Goal: Communication & Community: Answer question/provide support

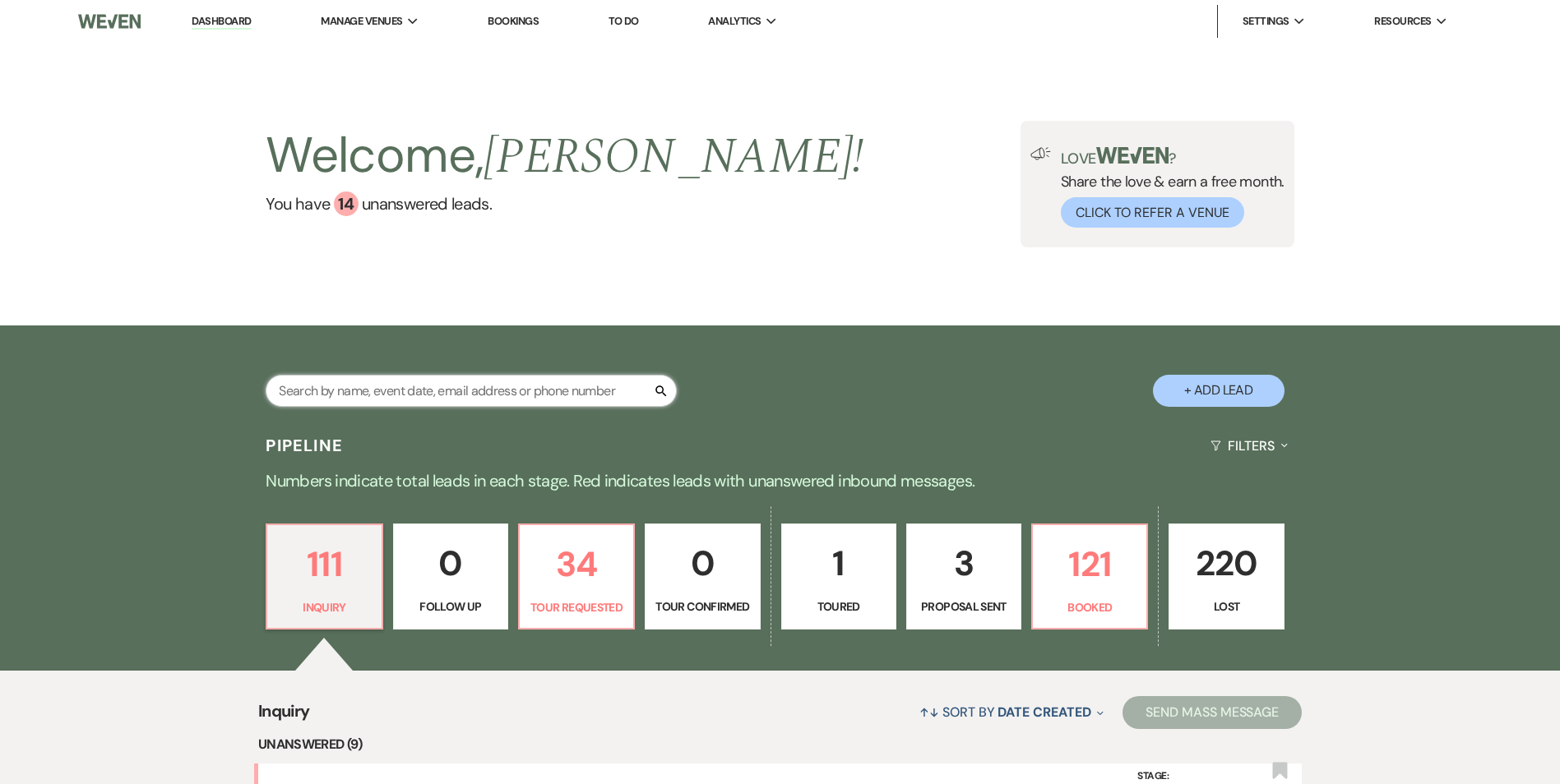
click at [430, 385] on input "text" at bounding box center [471, 390] width 411 height 32
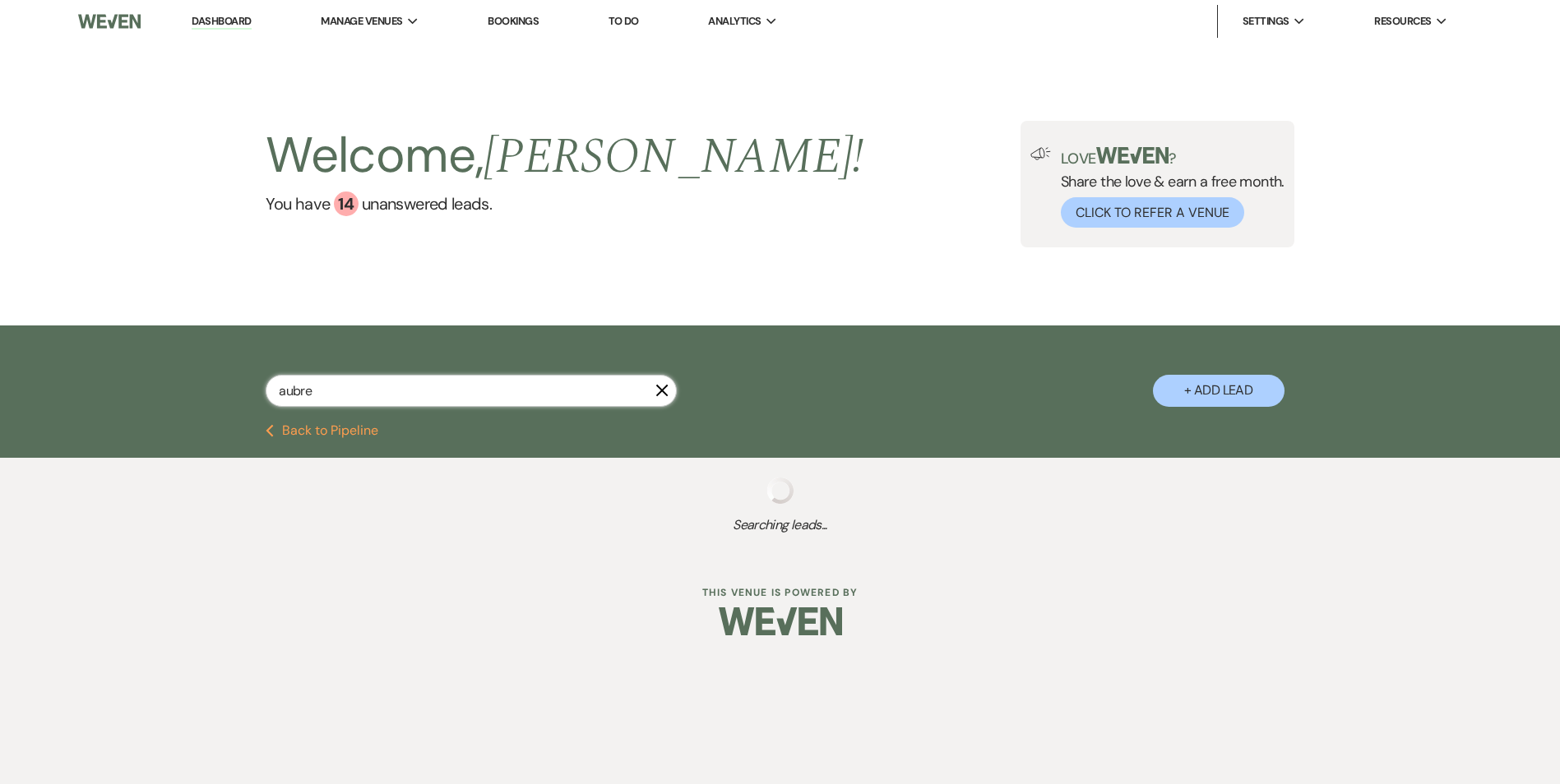
type input "aubree"
select select "8"
select select "5"
type input "aubree"
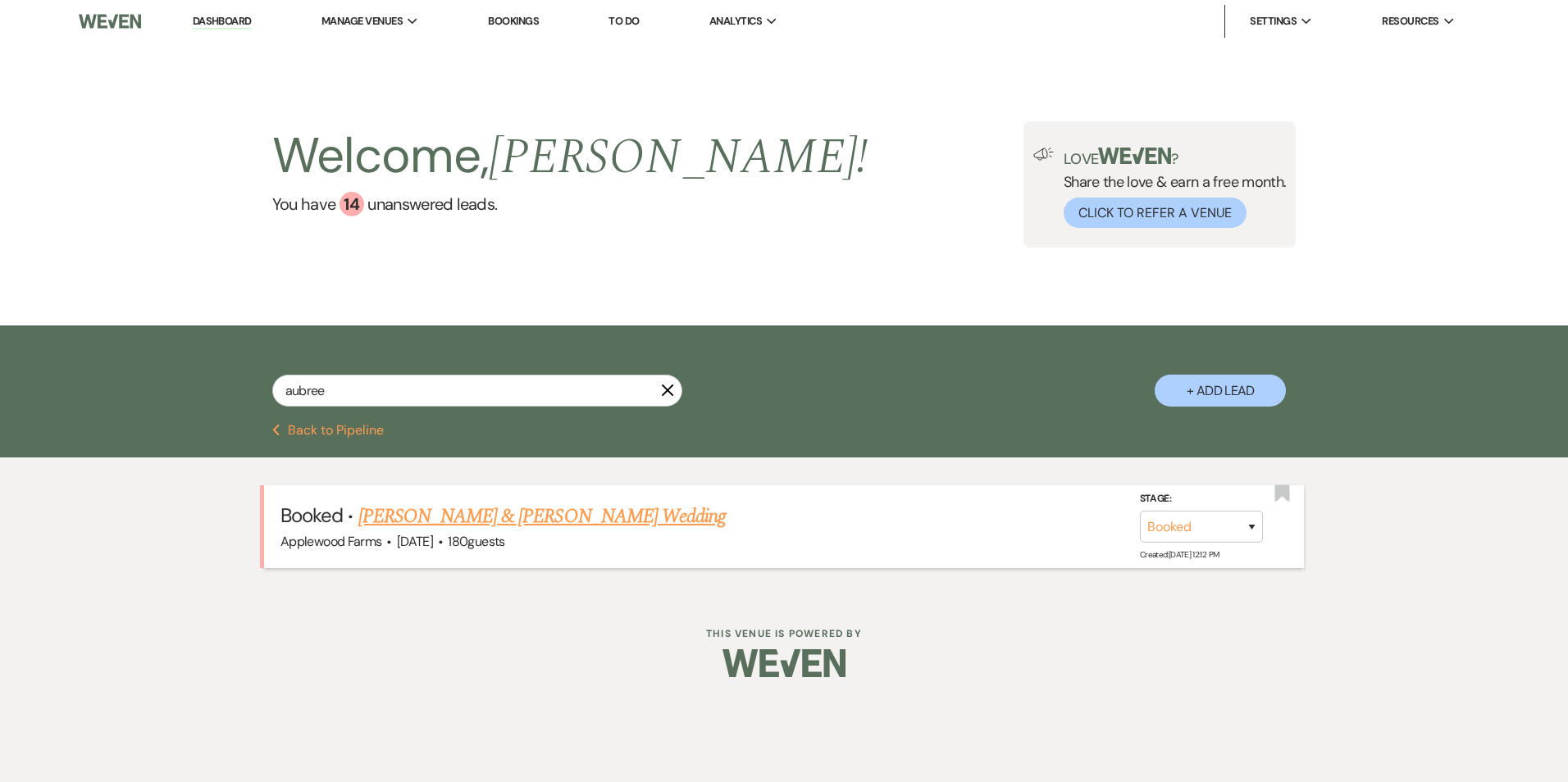
click at [504, 519] on link "[PERSON_NAME] & [PERSON_NAME] Wedding" at bounding box center [542, 516] width 368 height 30
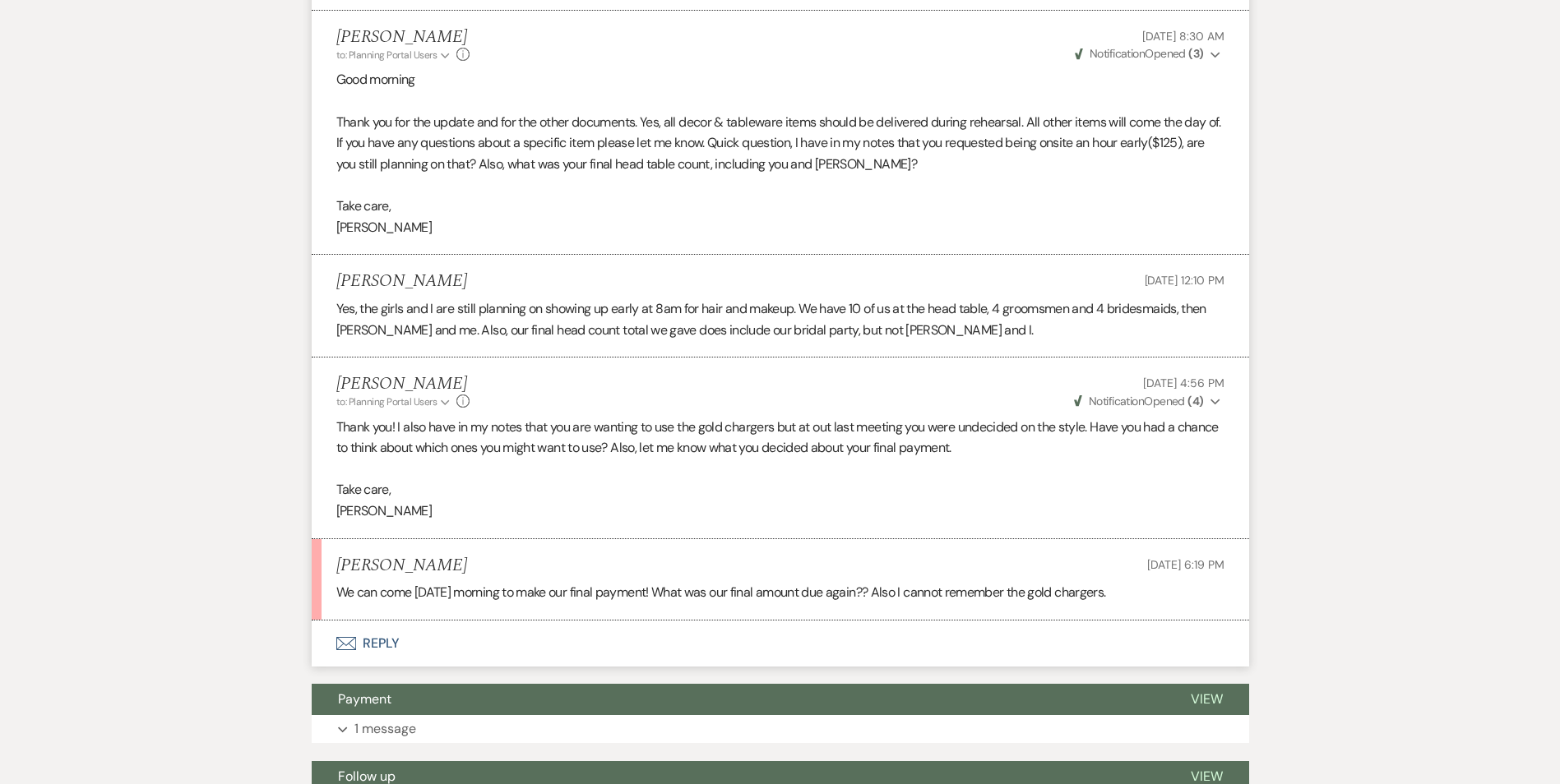
scroll to position [2029, 0]
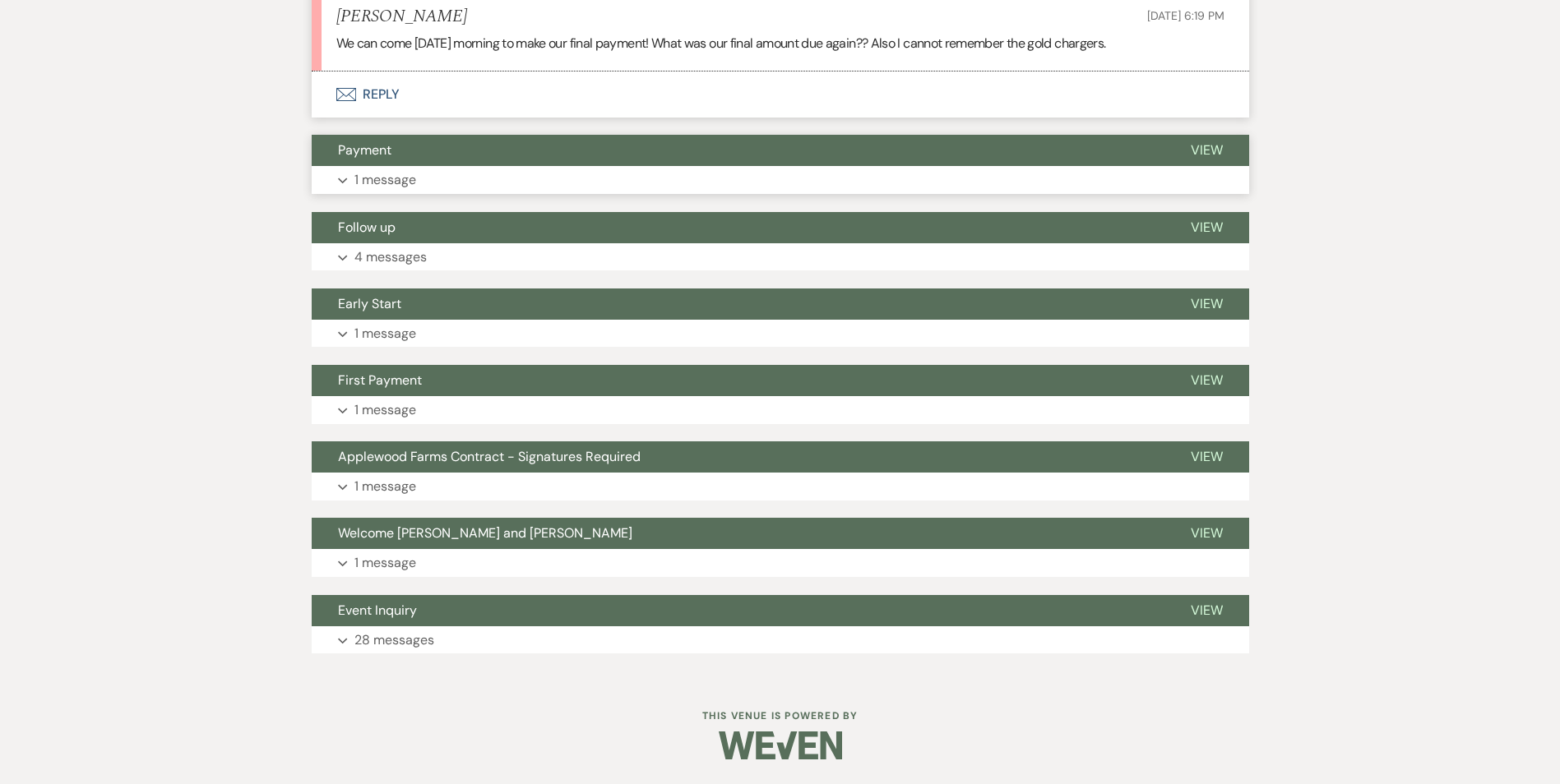
click at [397, 188] on p "1 message" at bounding box center [385, 180] width 62 height 21
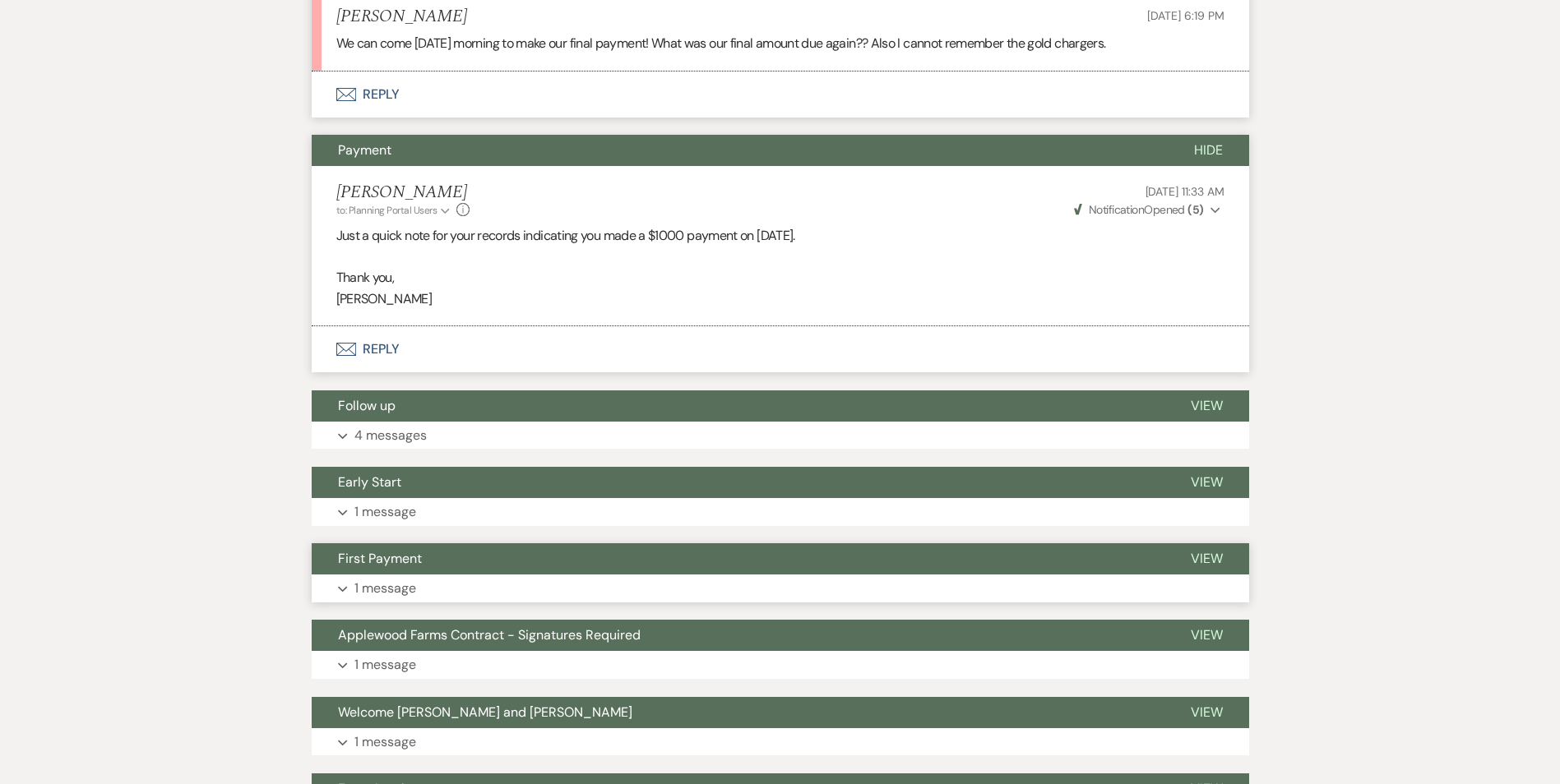
click at [411, 584] on p "1 message" at bounding box center [385, 588] width 62 height 21
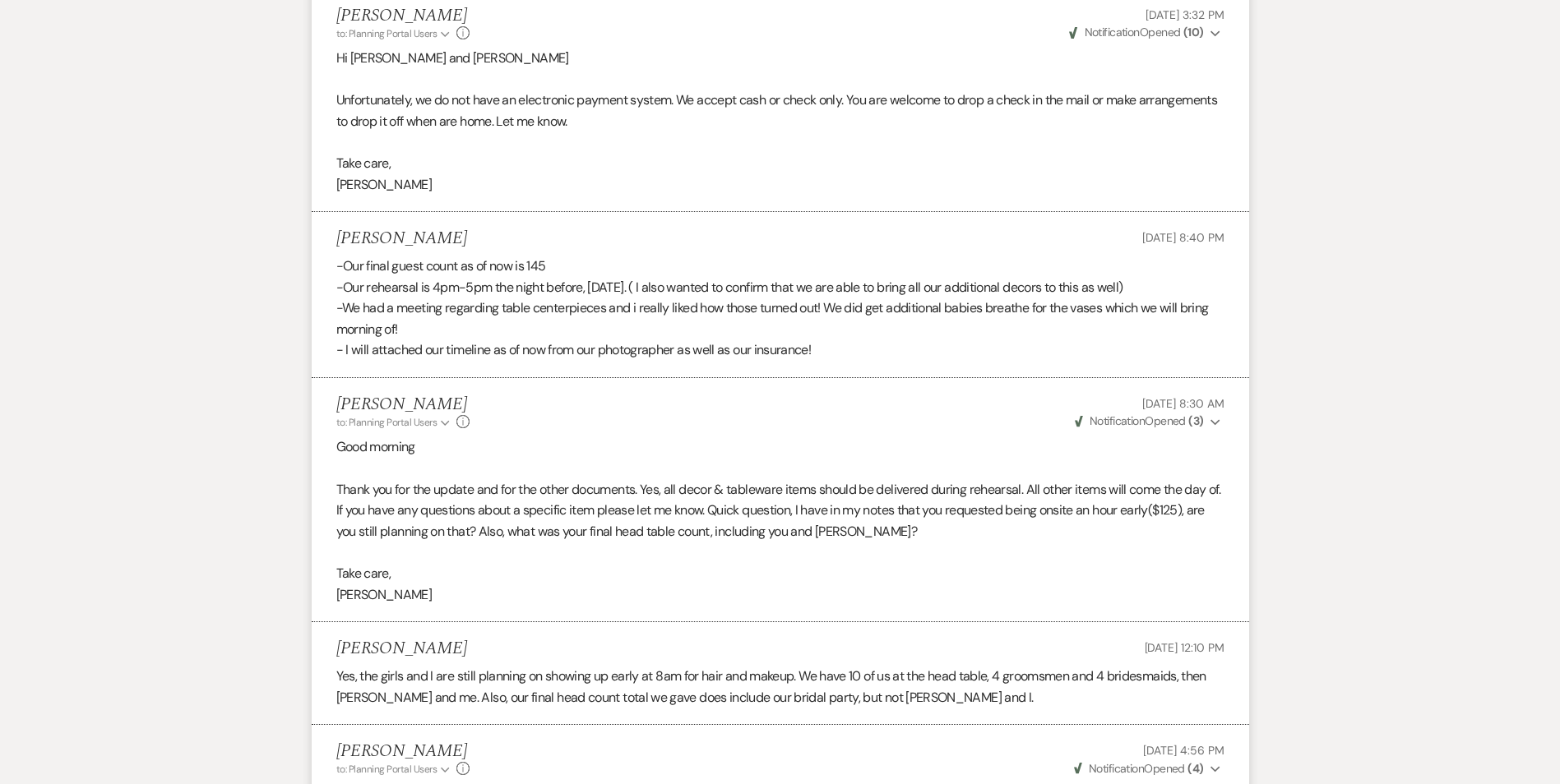
scroll to position [1523, 0]
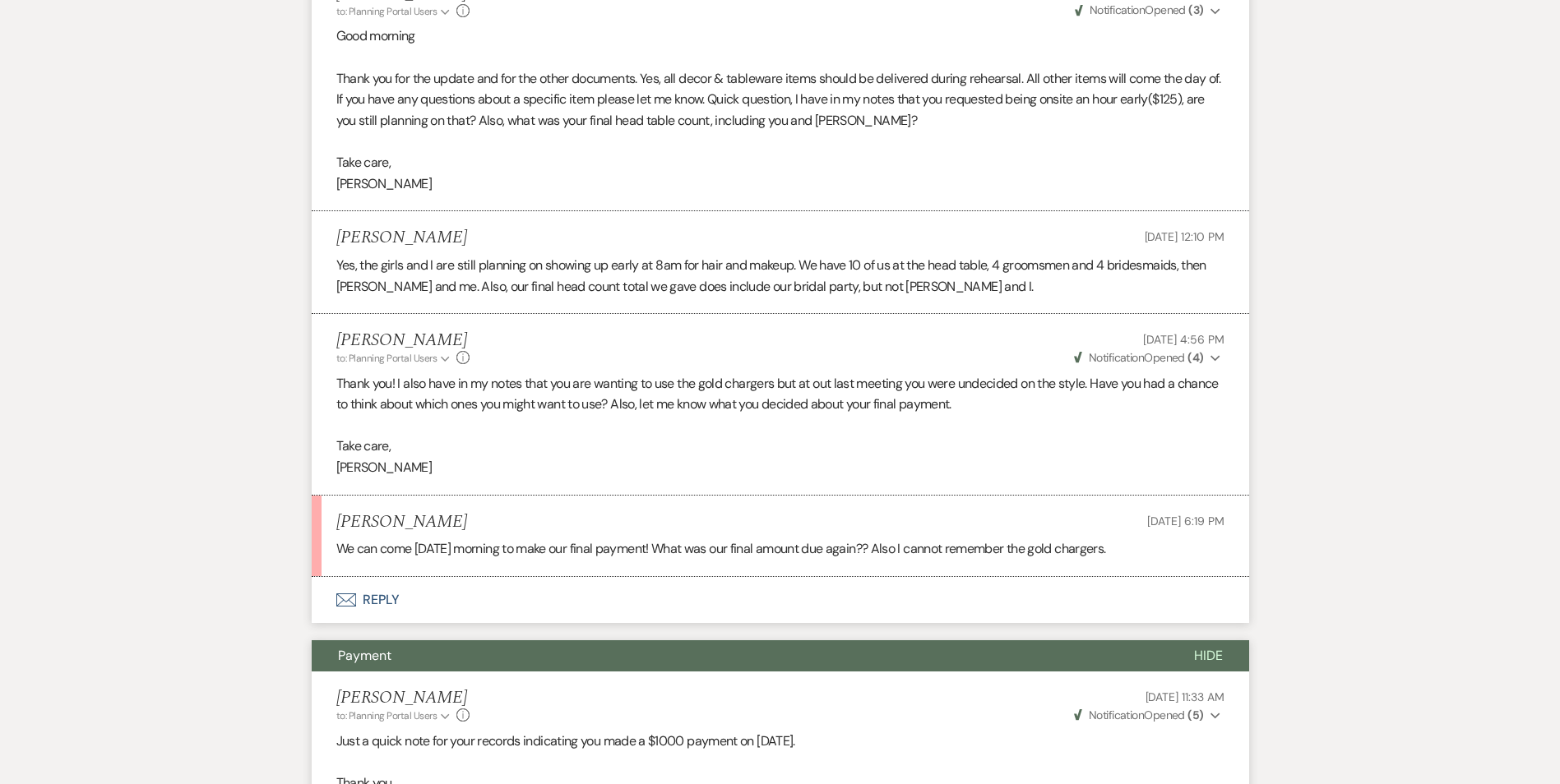
click at [393, 609] on button "Envelope Reply" at bounding box center [780, 600] width 937 height 46
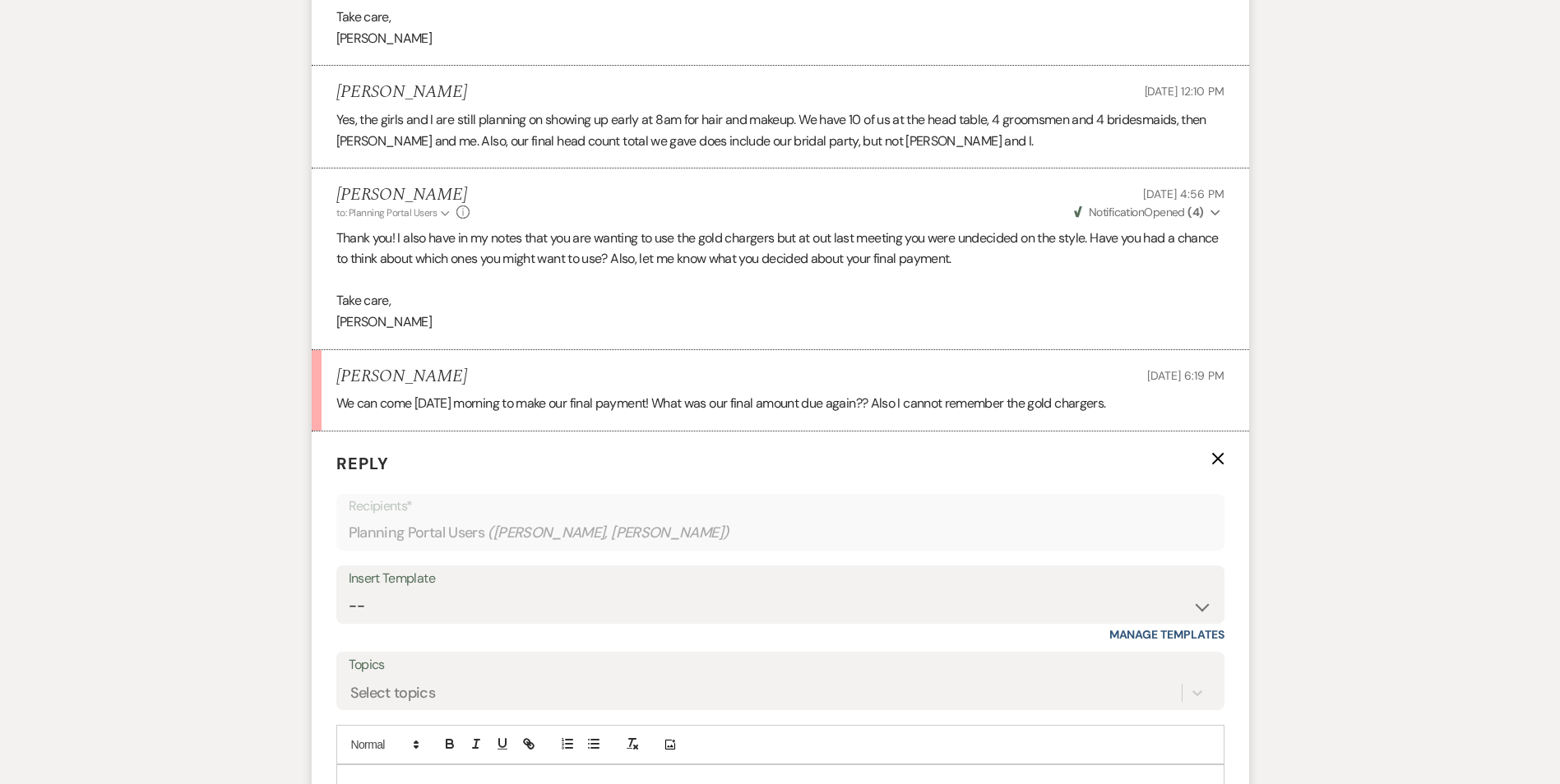
scroll to position [1824, 0]
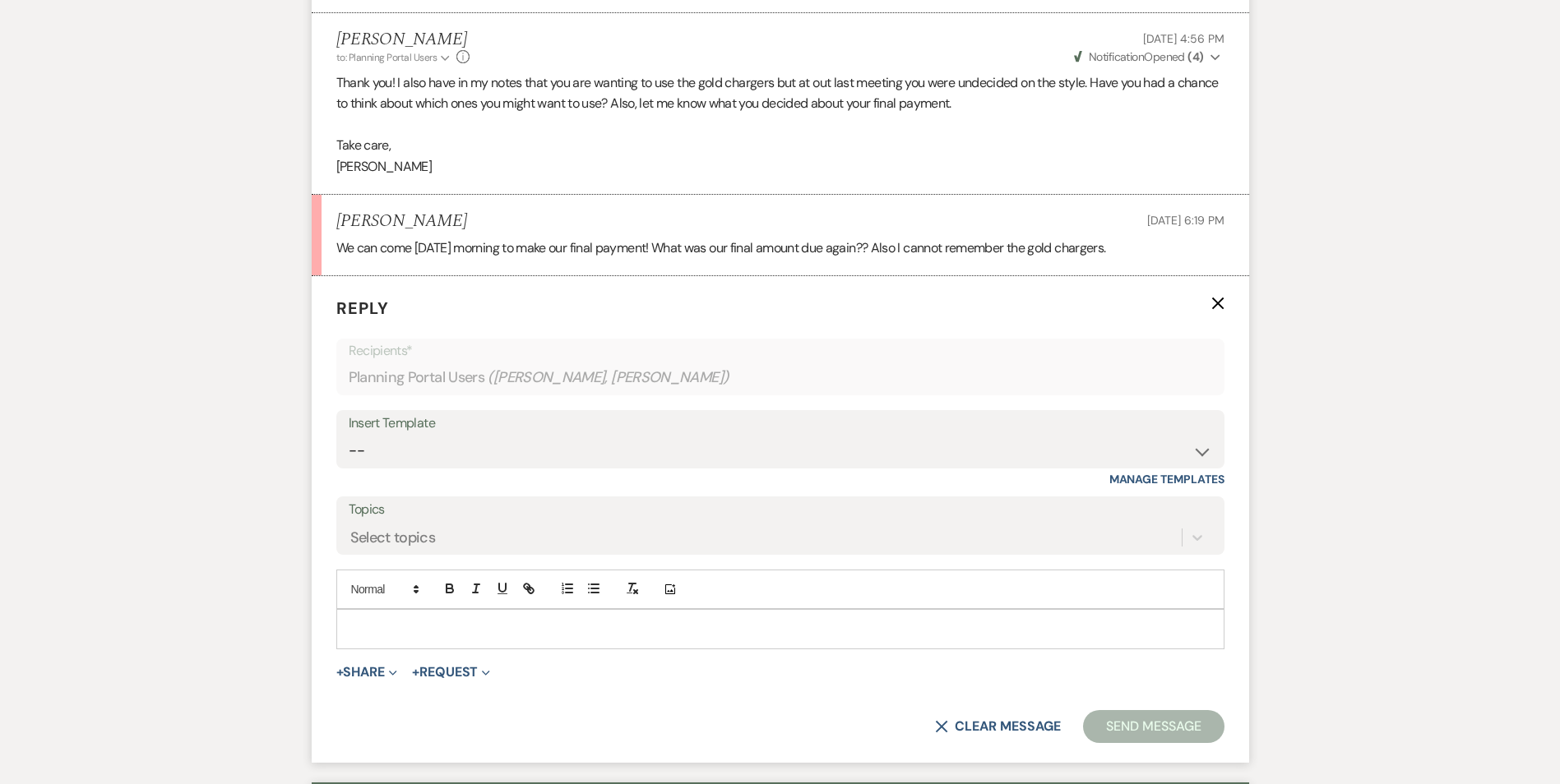
click at [462, 636] on p at bounding box center [780, 629] width 862 height 18
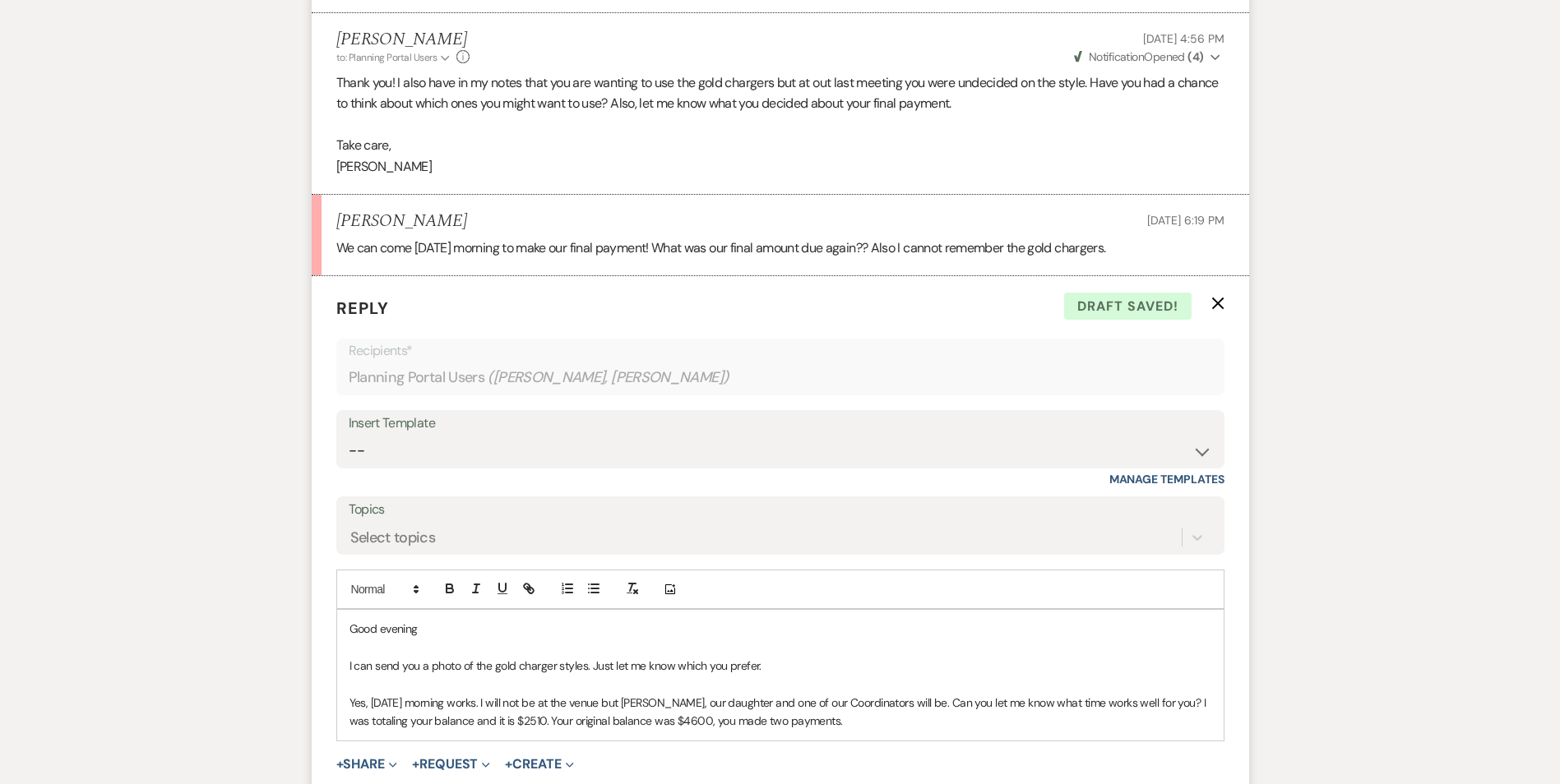
click at [699, 719] on p "Yes, [DATE] morning works. I will not be at the venue but [PERSON_NAME], our da…" at bounding box center [780, 712] width 862 height 37
click at [818, 709] on p "Yes, [DATE] morning works. I will not be at the venue but [PERSON_NAME], our da…" at bounding box center [780, 712] width 862 height 37
drag, startPoint x: 818, startPoint y: 743, endPoint x: 828, endPoint y: 728, distance: 18.0
click at [820, 741] on form "Reply X Saving draft... Recipients* Planning Portal Users ( [PERSON_NAME], [PER…" at bounding box center [780, 565] width 937 height 579
click at [832, 720] on p "Yes, [DATE] morning works. I will not be at the venue but [PERSON_NAME], our da…" at bounding box center [780, 712] width 862 height 37
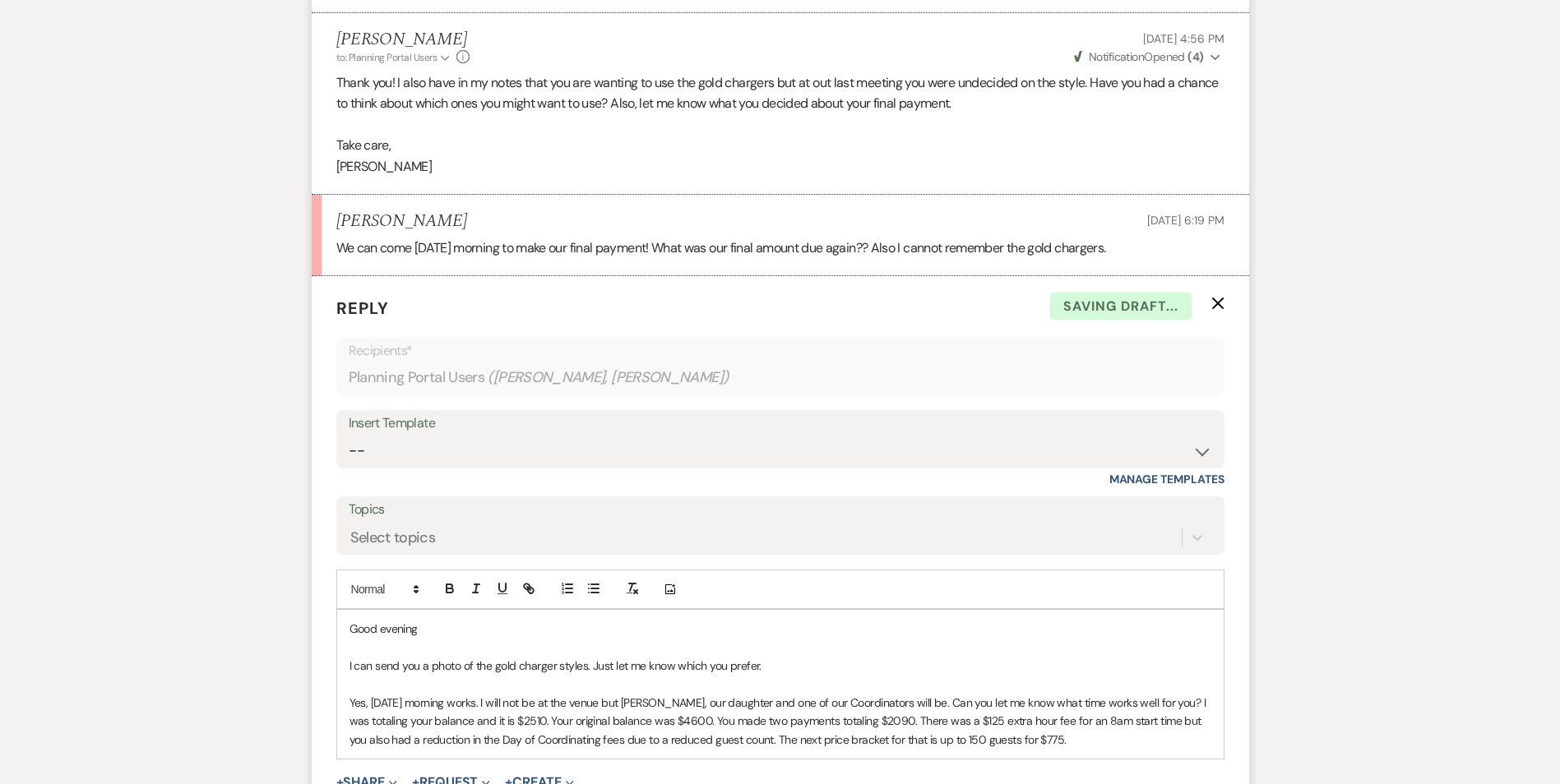
click at [1066, 734] on p "Yes, [DATE] morning works. I will not be at the venue but [PERSON_NAME], our da…" at bounding box center [780, 721] width 862 height 55
click at [752, 733] on p "Yes, [DATE] morning works. I will not be at the venue but [PERSON_NAME], our da…" at bounding box center [780, 731] width 862 height 74
click at [714, 766] on p "Yes, [DATE] morning works. I will not be at the venue but [PERSON_NAME], our da…" at bounding box center [780, 731] width 862 height 74
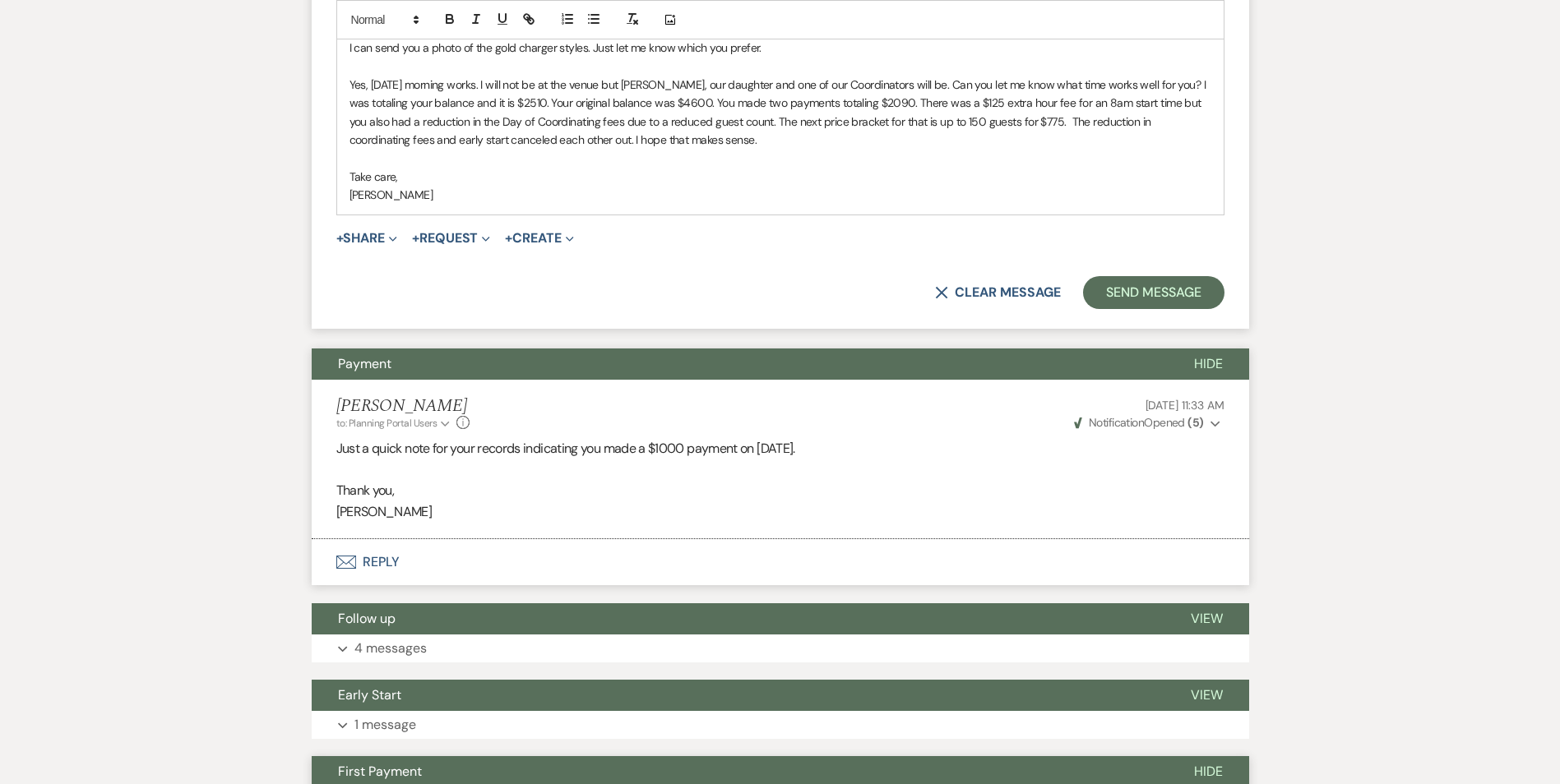
scroll to position [2272, 0]
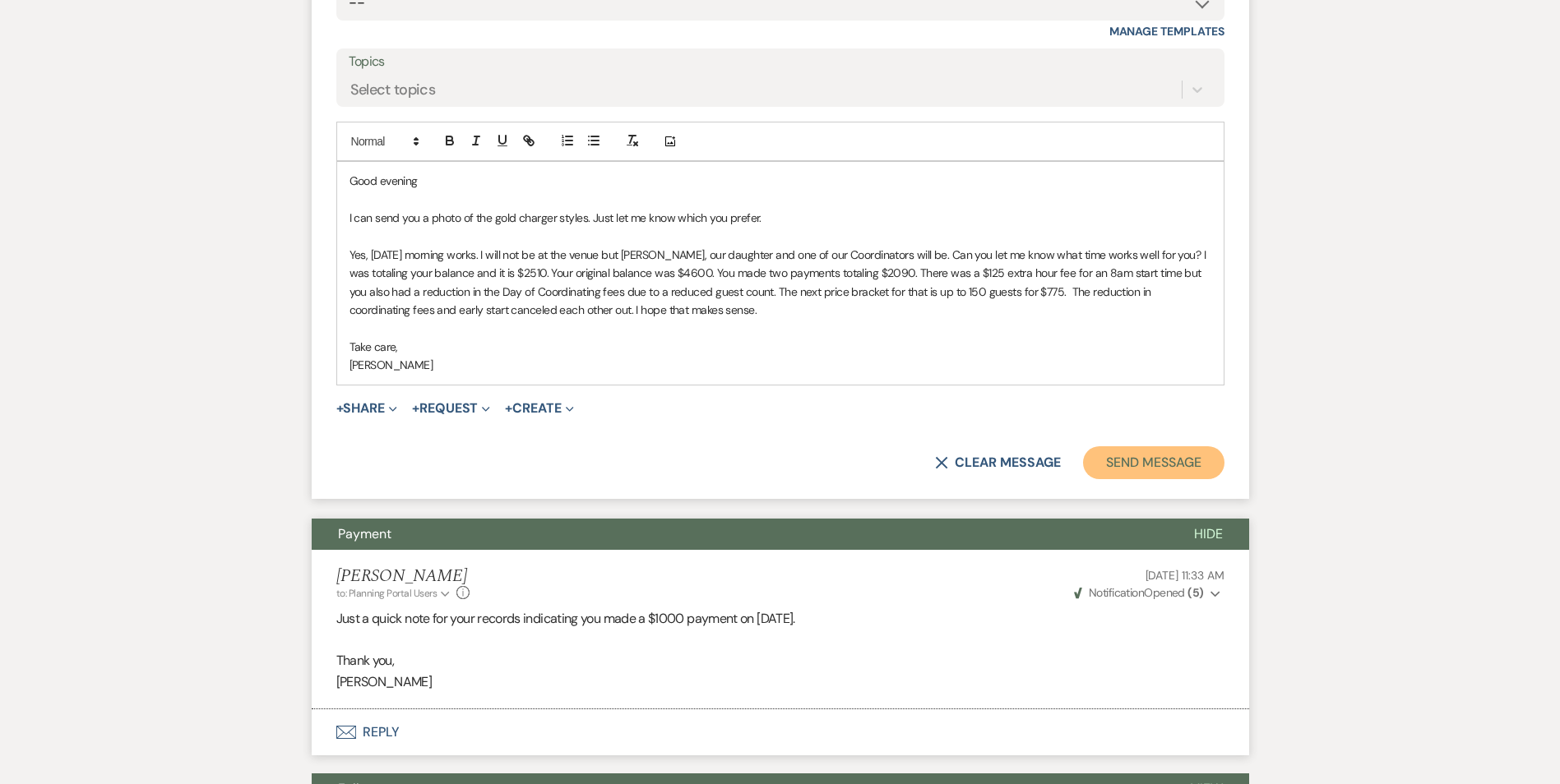
click at [1159, 459] on button "Send Message" at bounding box center [1153, 463] width 141 height 33
